Goal: Download file/media

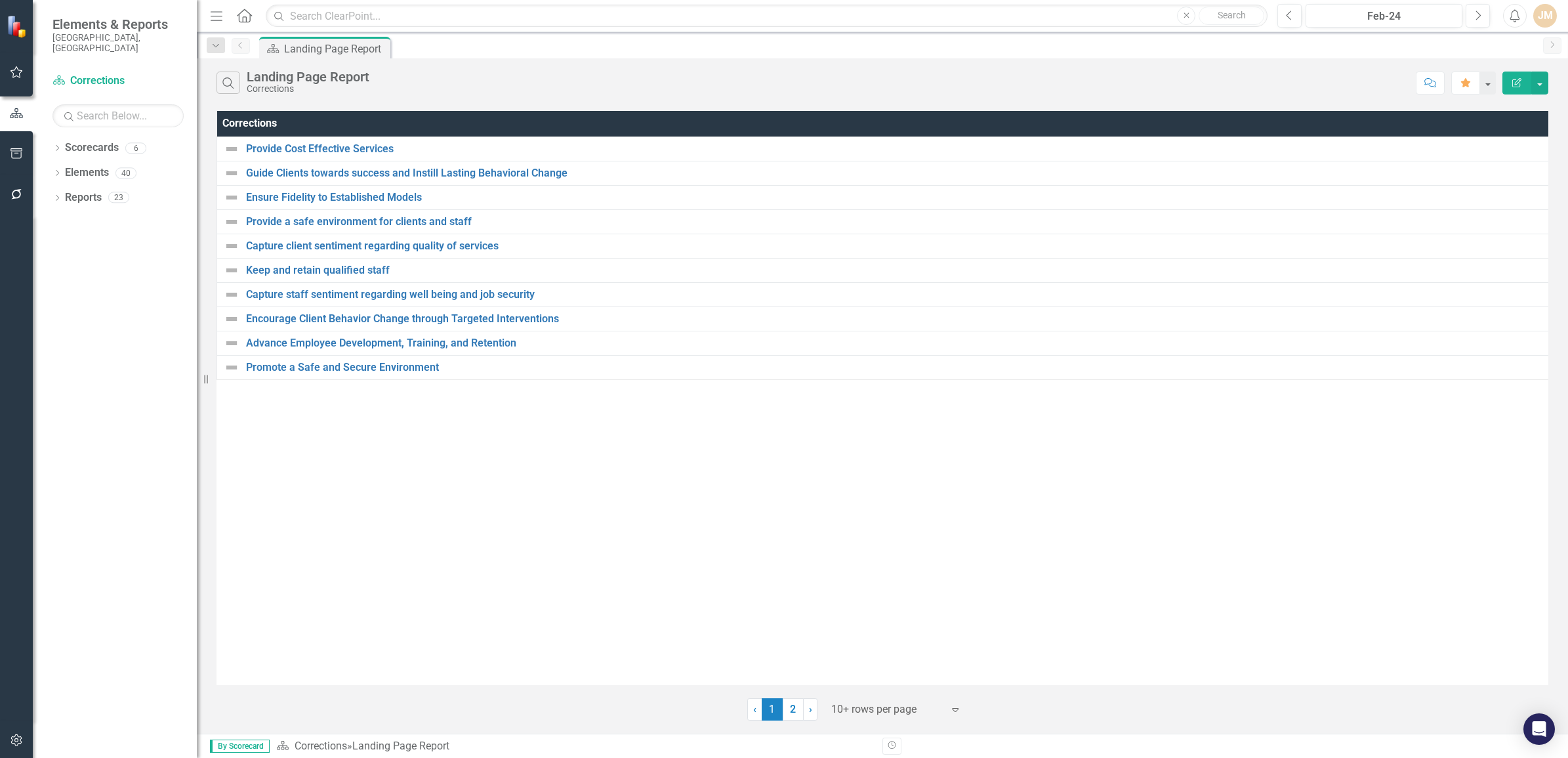
click at [958, 713] on icon "Expand" at bounding box center [955, 709] width 13 height 11
click at [860, 619] on div "25+ rows per page" at bounding box center [899, 622] width 123 height 15
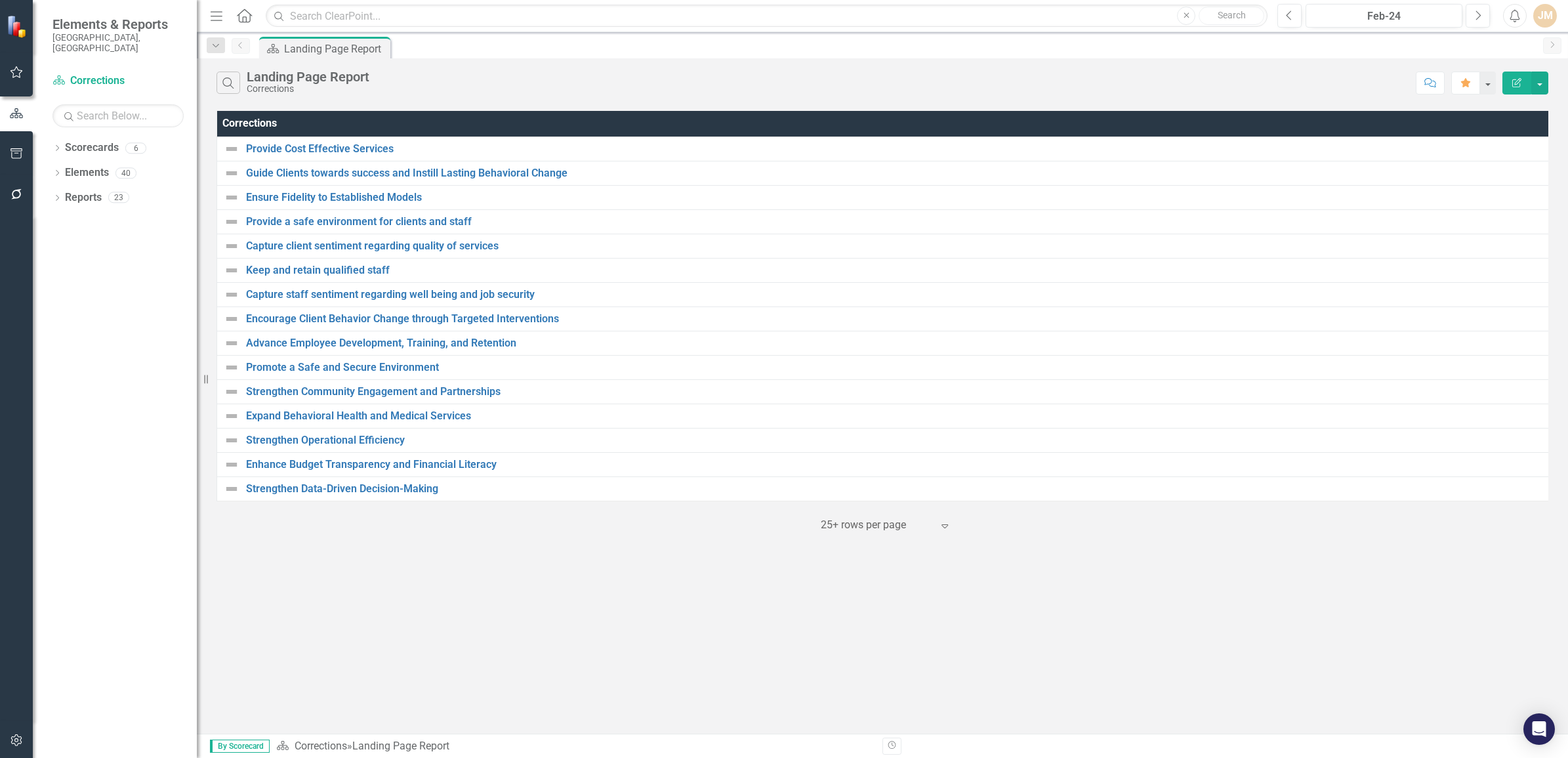
click at [943, 531] on icon "Expand" at bounding box center [944, 526] width 13 height 11
click at [940, 531] on icon "Expand" at bounding box center [944, 526] width 13 height 11
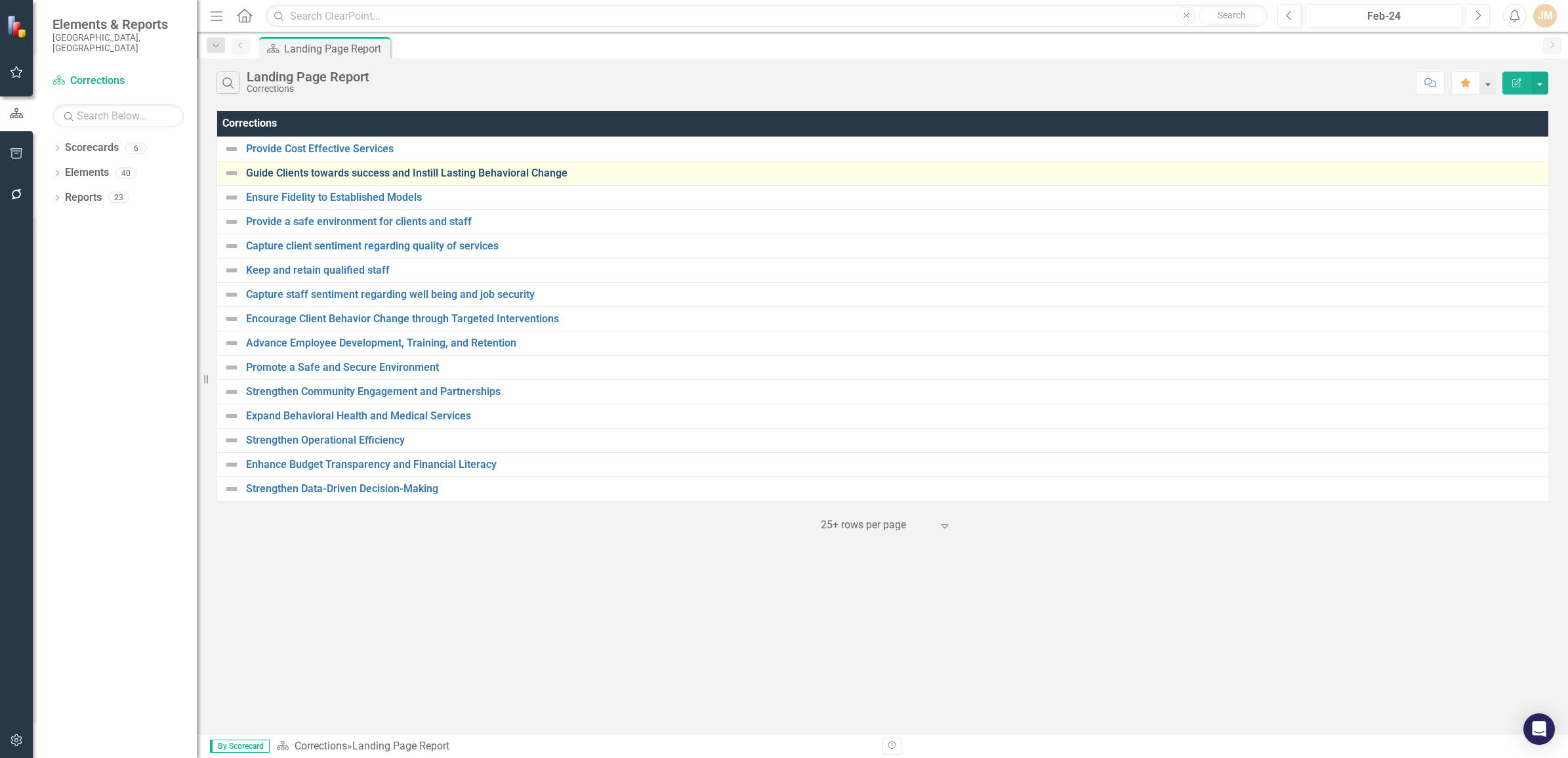
click at [466, 177] on link "Guide Clients towards success and Instill Lasting Behavioral Change" at bounding box center [898, 173] width 1305 height 12
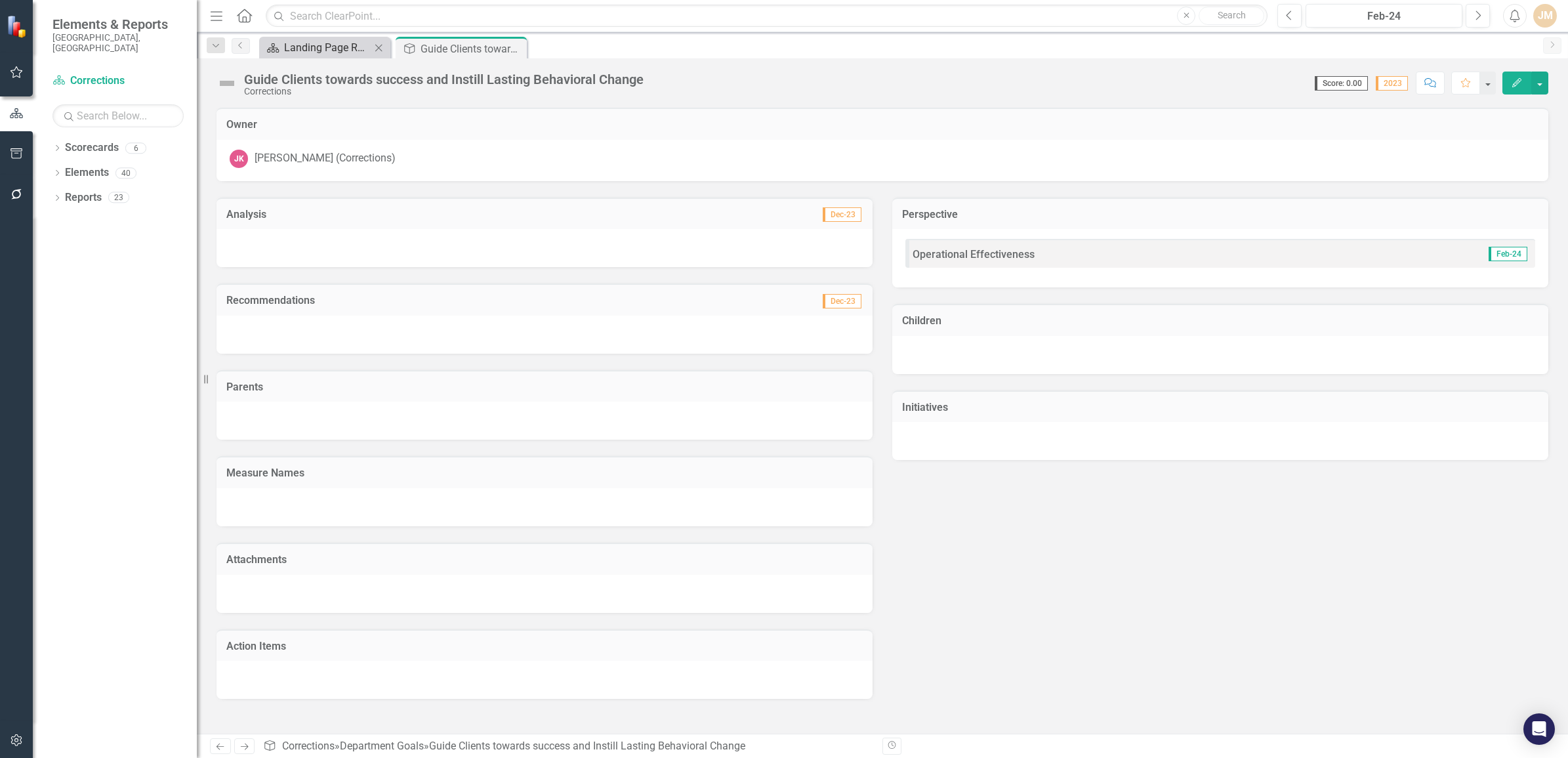
click at [307, 48] on div "Landing Page Report" at bounding box center [327, 48] width 87 height 17
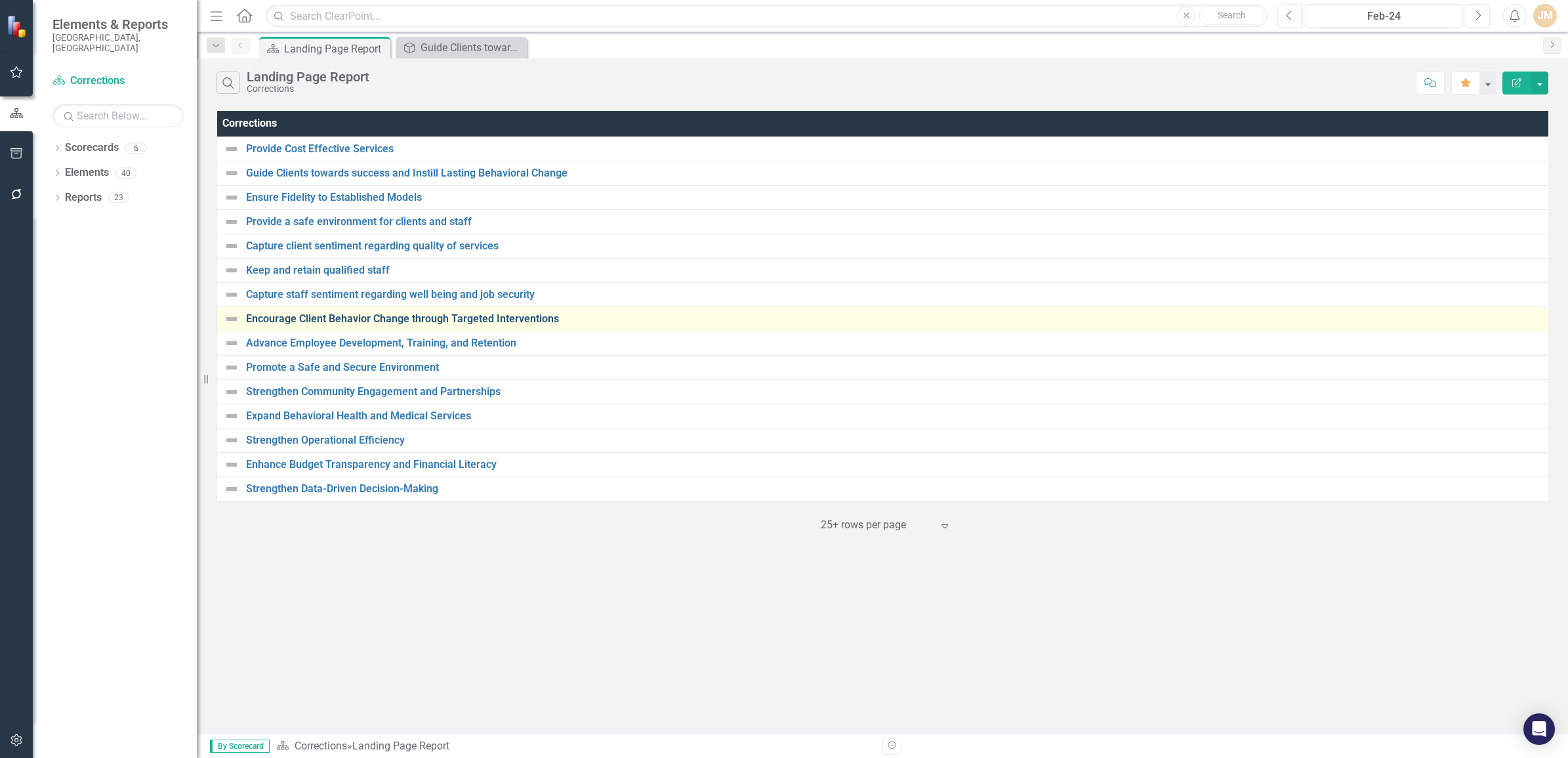
click at [470, 320] on link "Encourage Client Behavior Change through Targeted Interventions" at bounding box center [895, 319] width 1300 height 12
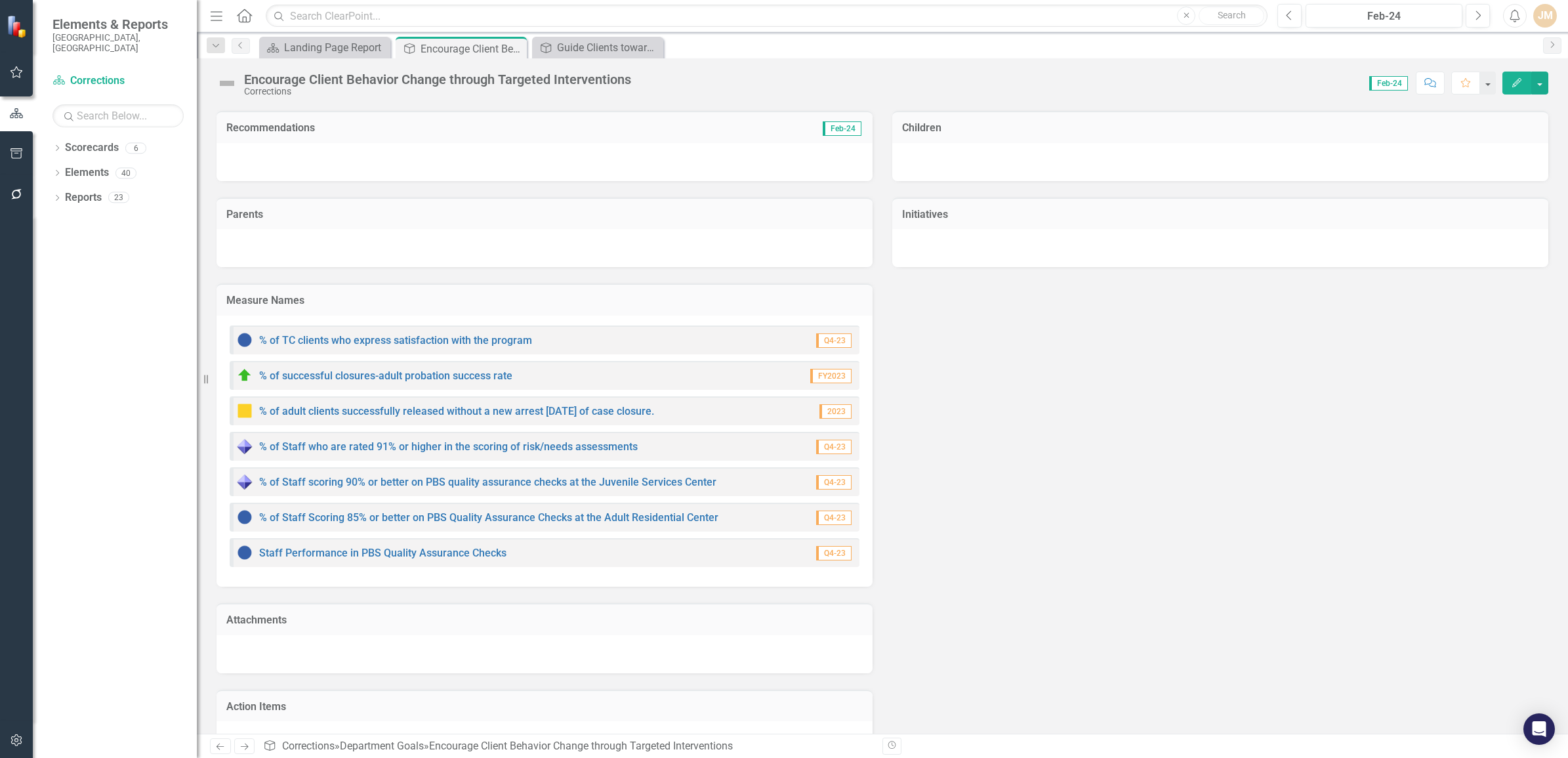
scroll to position [208, 0]
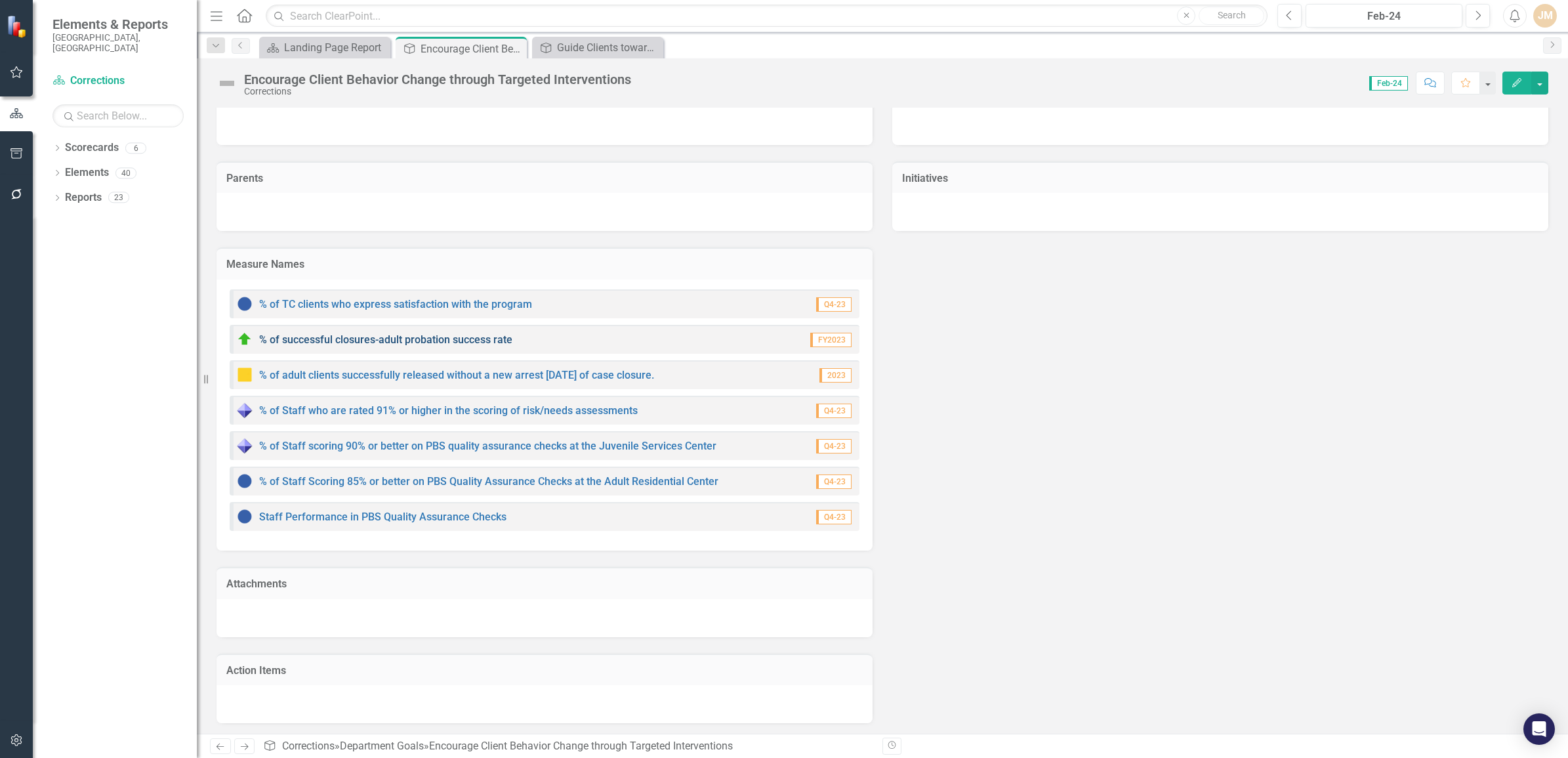
click at [389, 336] on link "% of successful closures-adult probation success rate" at bounding box center [385, 339] width 253 height 12
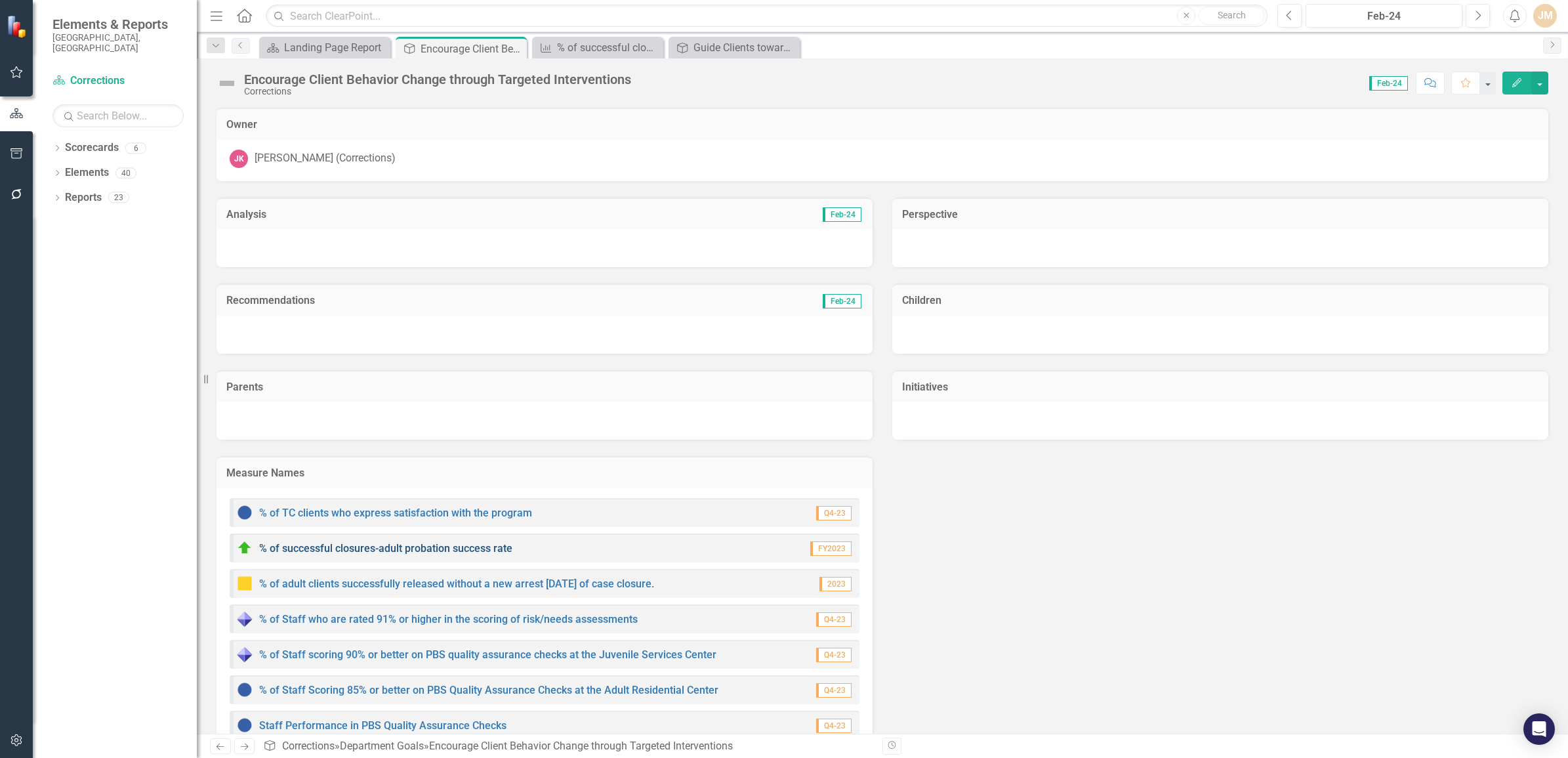
click at [392, 547] on link "% of successful closures-adult probation success rate" at bounding box center [385, 548] width 253 height 12
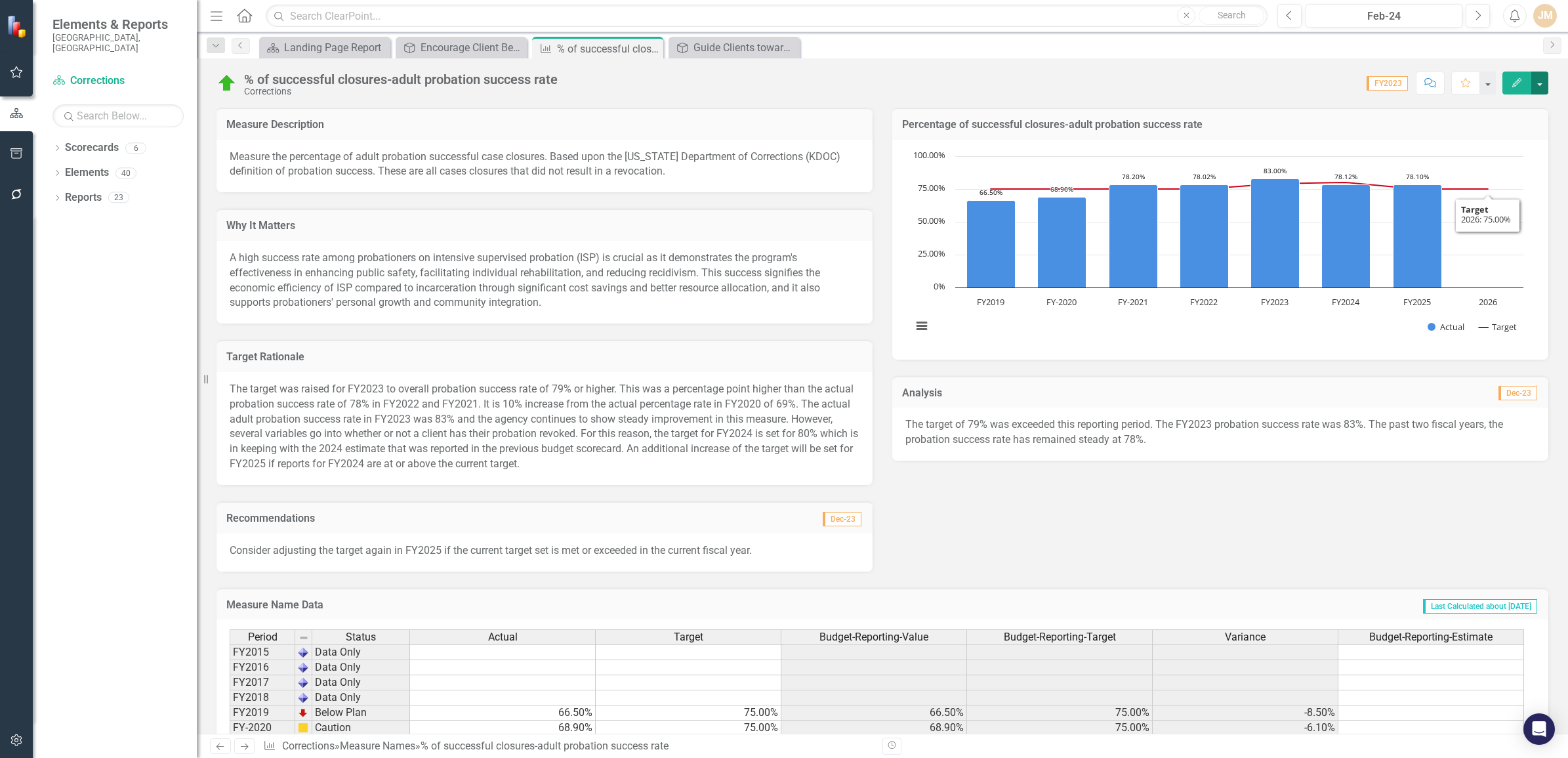
click at [1542, 85] on button "button" at bounding box center [1540, 83] width 17 height 23
click at [1457, 230] on link "PDF Export to PDF" at bounding box center [1468, 234] width 158 height 25
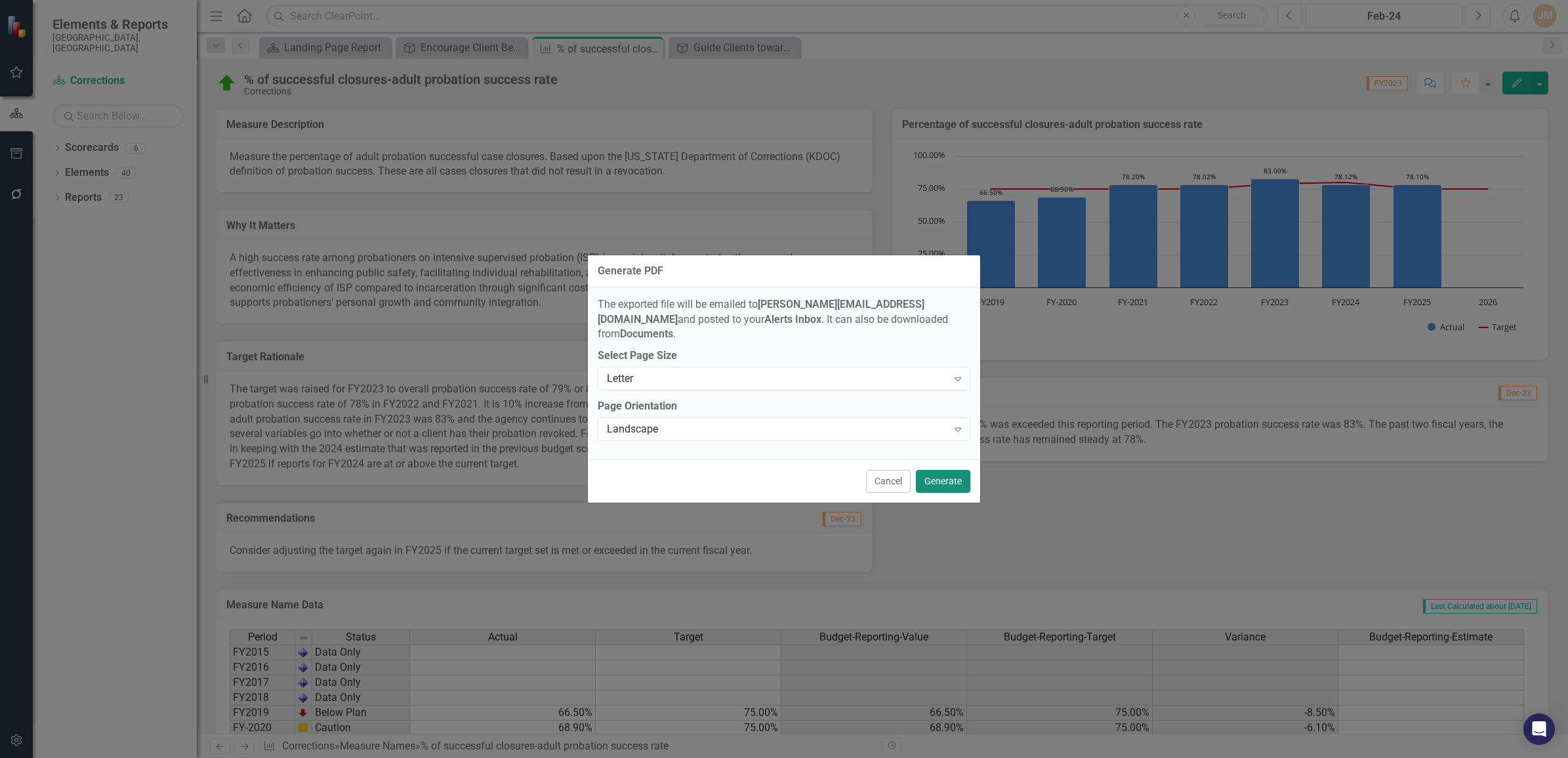
click at [936, 471] on button "Generate" at bounding box center [943, 482] width 55 height 23
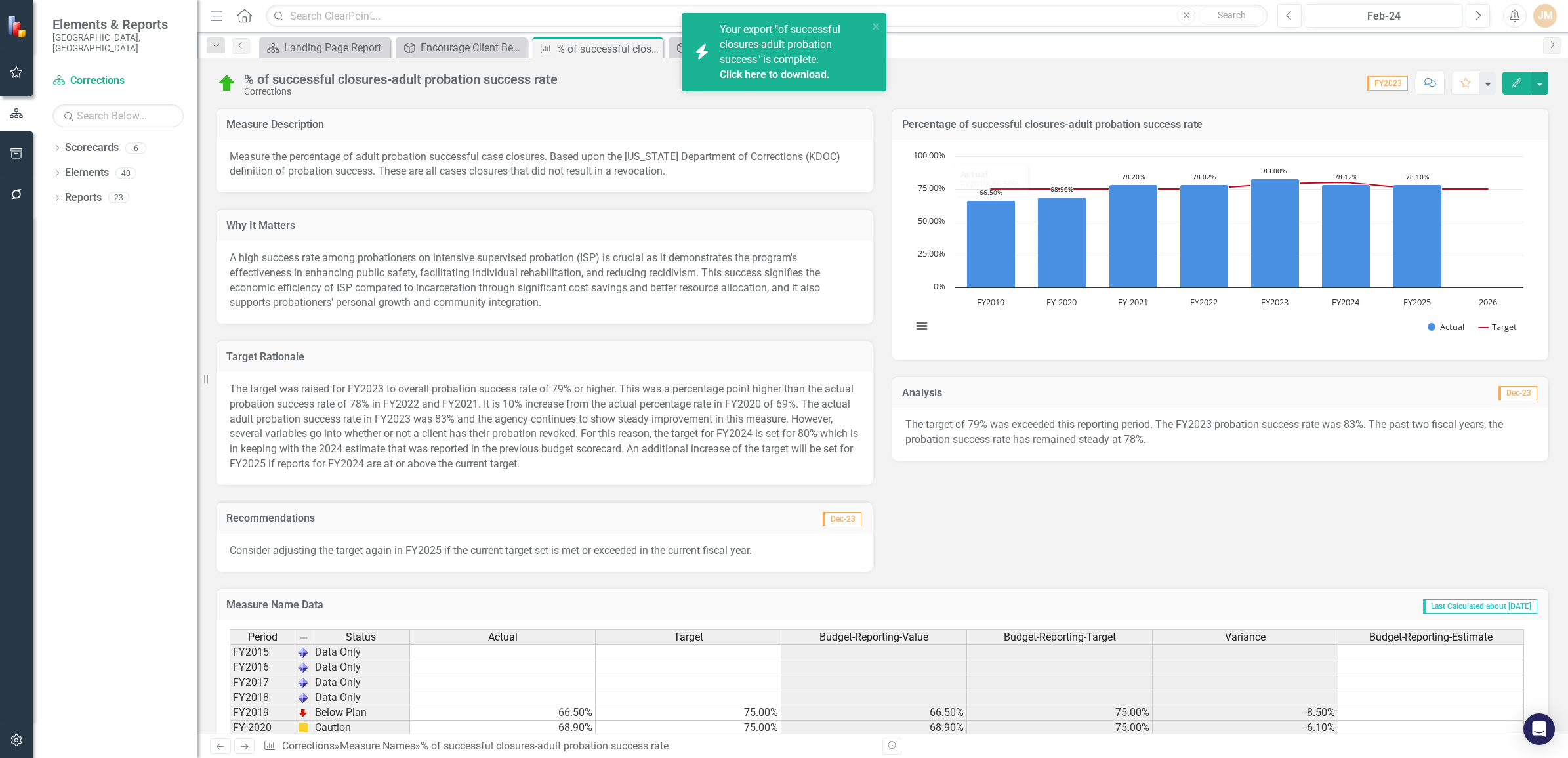
click at [779, 74] on link "Click here to download." at bounding box center [774, 74] width 110 height 12
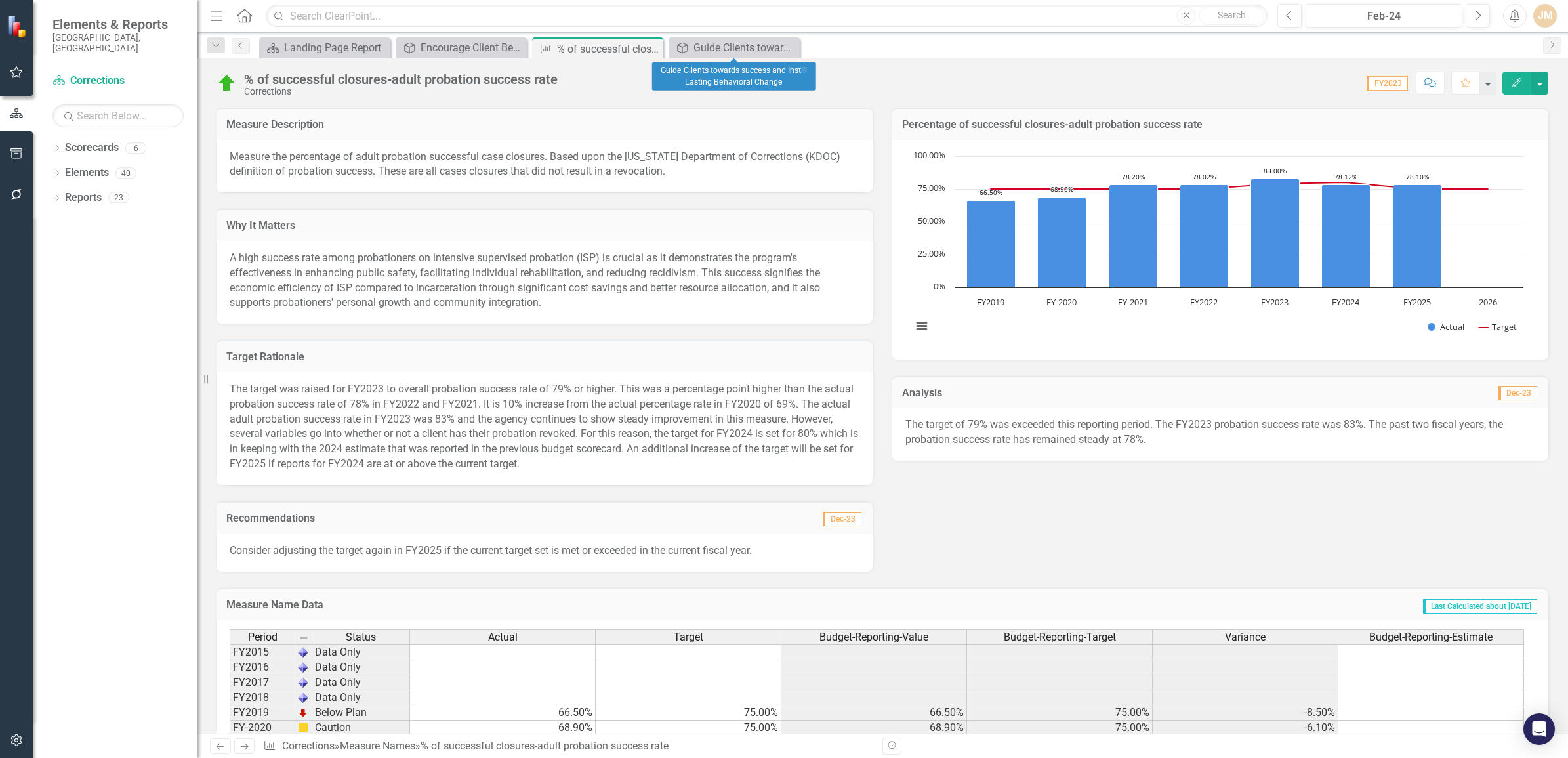
click at [0, 0] on icon "Close" at bounding box center [0, 0] width 0 height 0
click at [648, 53] on icon "Close" at bounding box center [651, 48] width 13 height 11
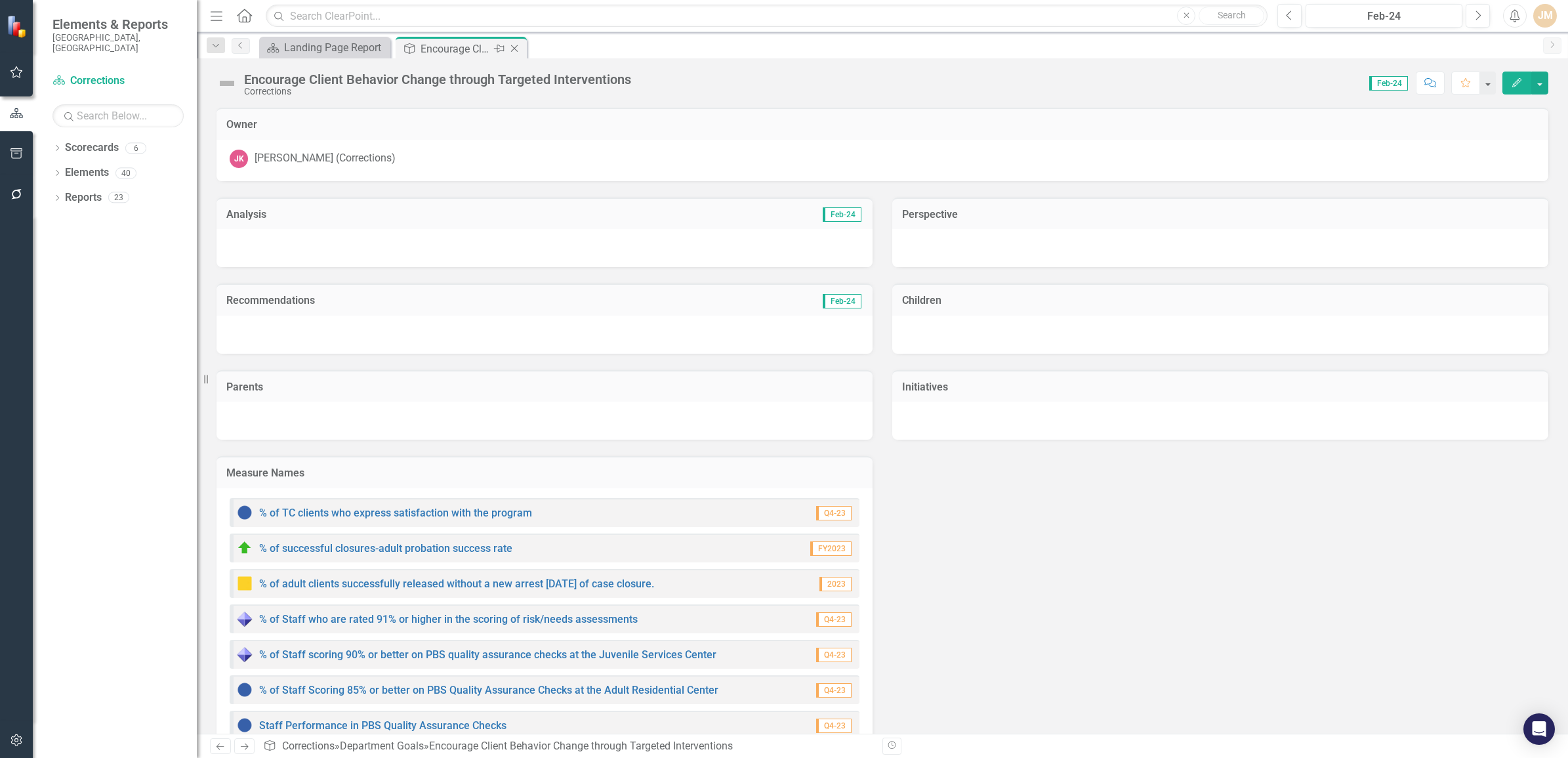
click at [517, 53] on icon "Close" at bounding box center [514, 48] width 13 height 11
